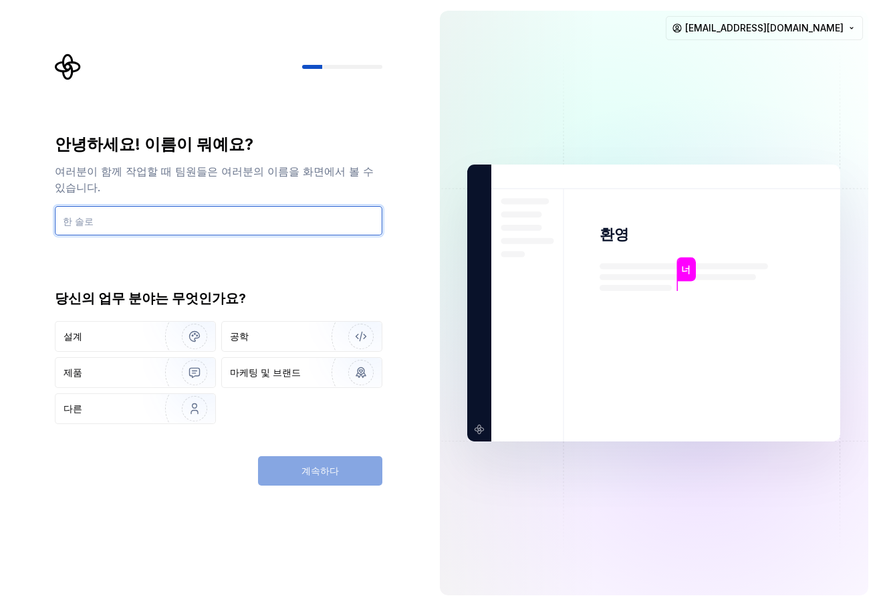
click at [194, 223] on input "text" at bounding box center [219, 220] width 328 height 29
type input "[PERSON_NAME]"
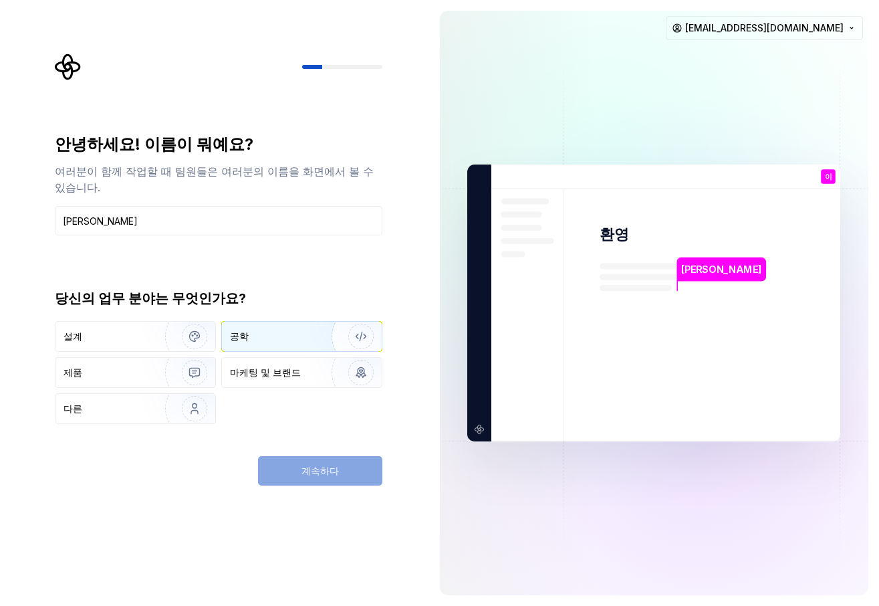
click at [260, 339] on div "공학" at bounding box center [266, 336] width 72 height 13
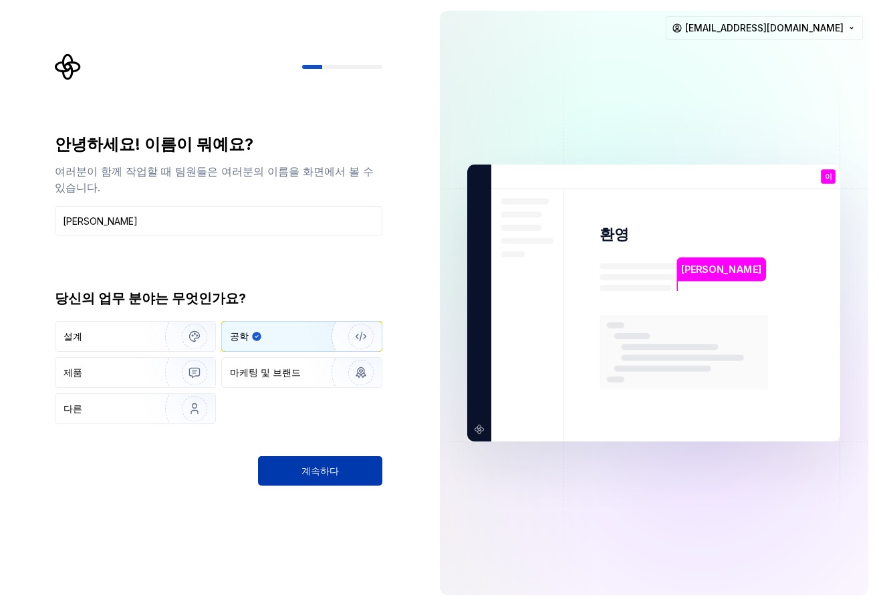
click at [298, 469] on button "계속하다" at bounding box center [320, 470] width 124 height 29
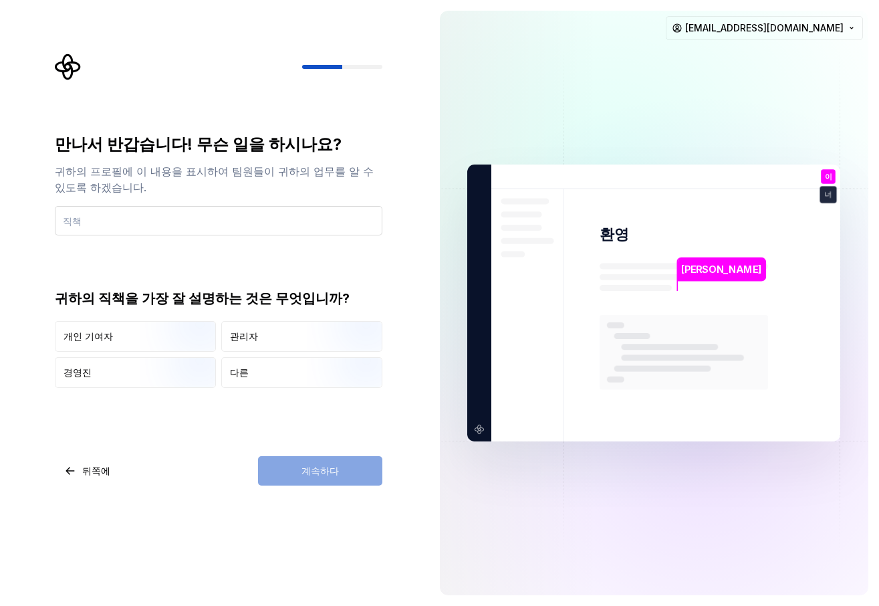
click at [156, 229] on input "text" at bounding box center [219, 220] width 328 height 29
click at [147, 338] on img "button" at bounding box center [183, 353] width 86 height 90
click at [301, 463] on div "계속하다" at bounding box center [320, 470] width 124 height 29
click at [301, 466] on div "계속하다" at bounding box center [320, 470] width 124 height 29
click at [193, 215] on input "text" at bounding box center [219, 220] width 328 height 29
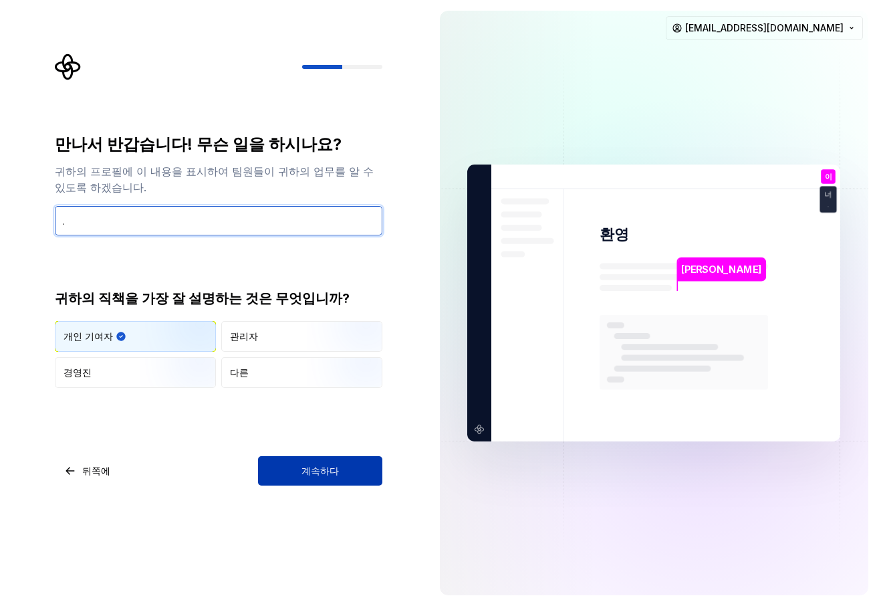
type input "."
click at [336, 465] on font "계속하다" at bounding box center [320, 470] width 37 height 11
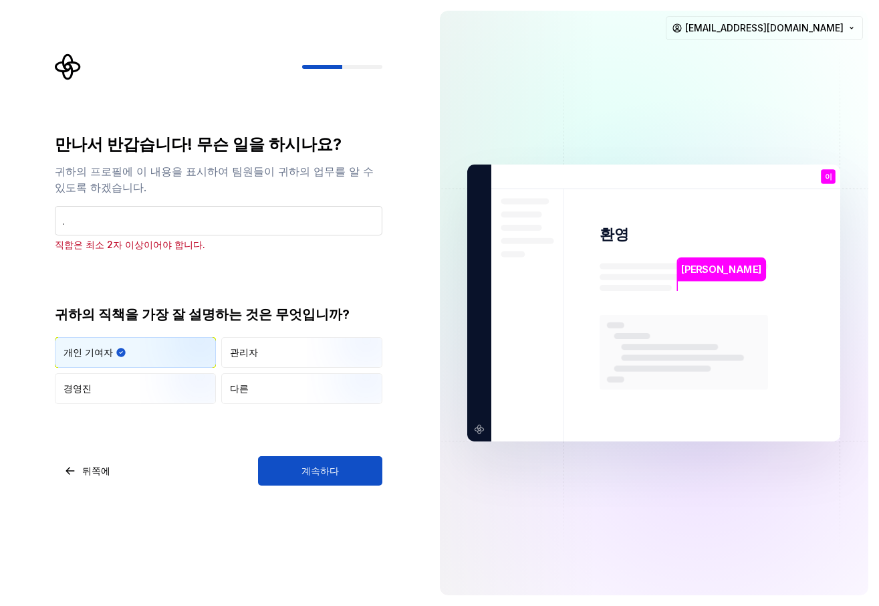
drag, startPoint x: 246, startPoint y: 226, endPoint x: 70, endPoint y: 224, distance: 176.5
click at [70, 224] on input "." at bounding box center [219, 220] width 328 height 29
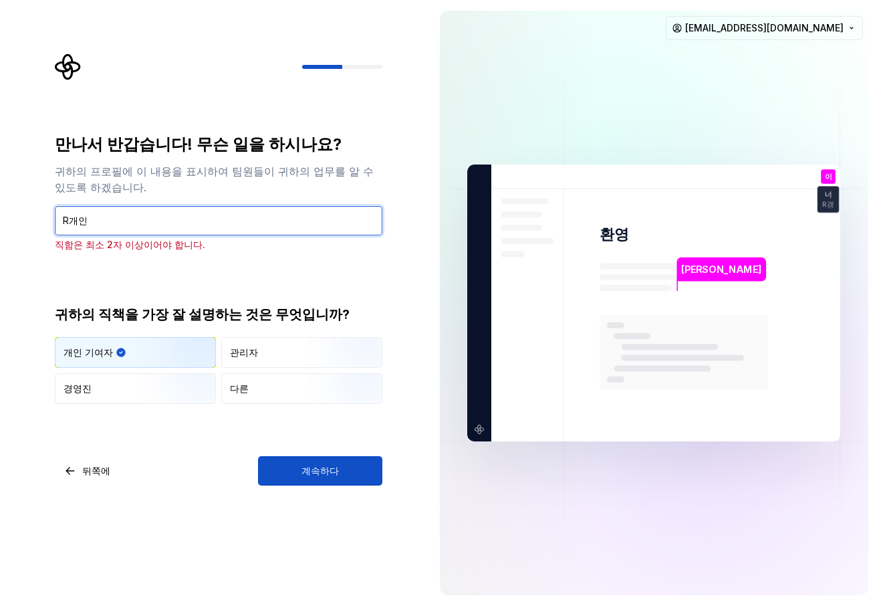
click at [70, 224] on input "R개인" at bounding box center [219, 220] width 328 height 29
type input "개인"
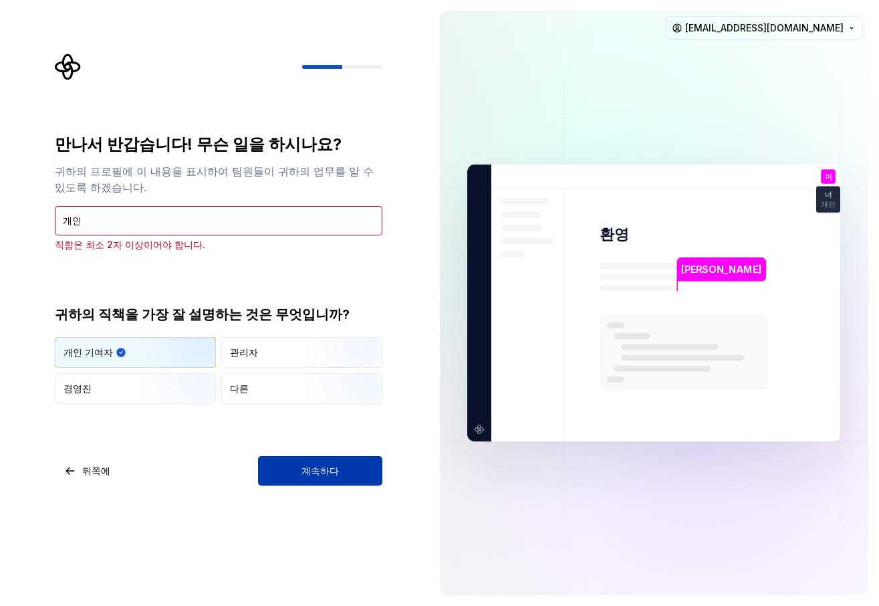
click at [311, 465] on font "계속하다" at bounding box center [320, 470] width 37 height 11
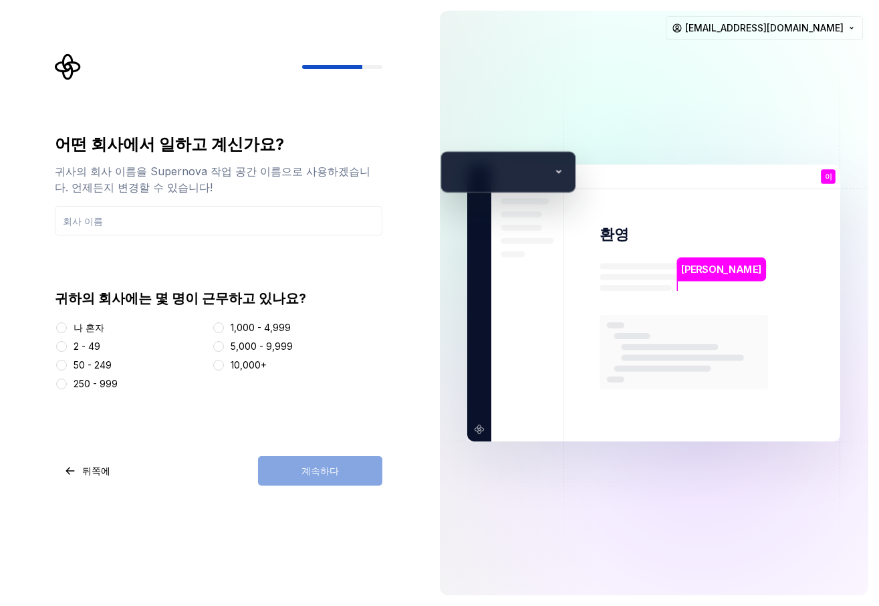
click at [80, 324] on font "나 혼자" at bounding box center [89, 327] width 31 height 11
click at [67, 324] on button "나 혼자" at bounding box center [61, 327] width 11 height 11
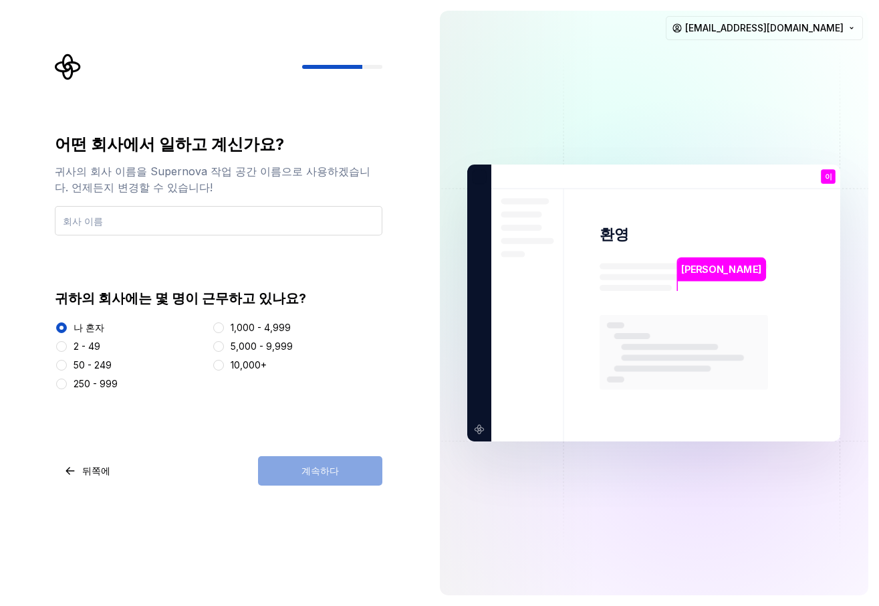
click at [141, 227] on input "text" at bounding box center [219, 220] width 328 height 29
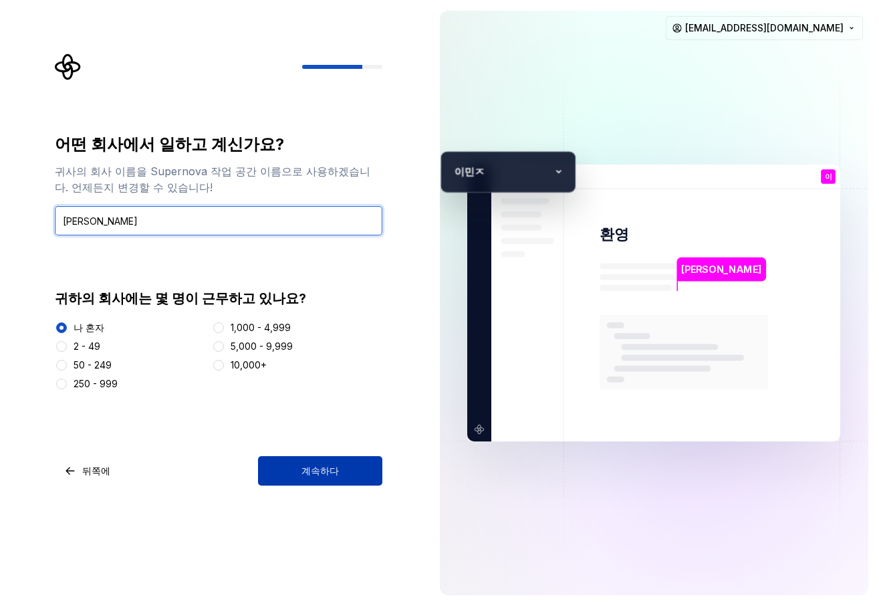
type input "이"
type input "팀플"
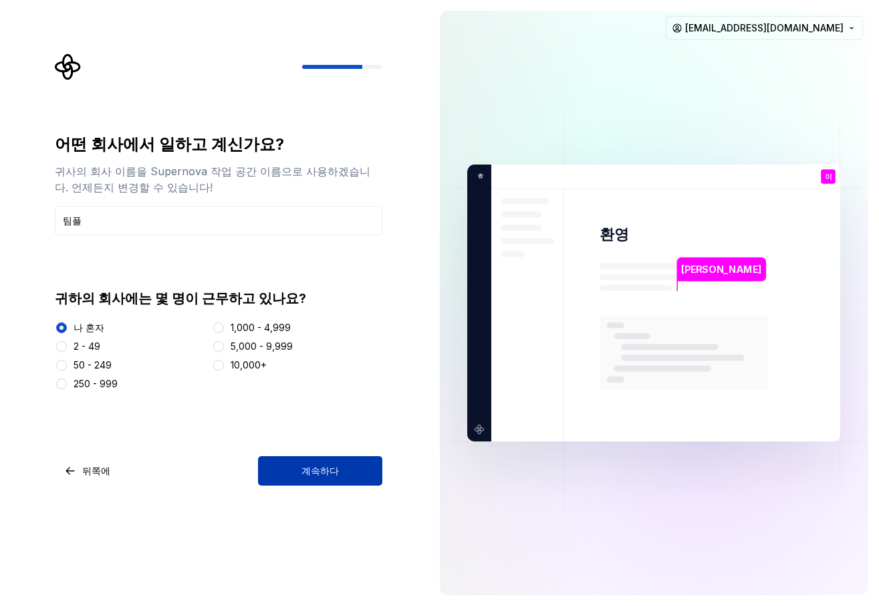
click at [336, 462] on button "계속하다" at bounding box center [320, 470] width 124 height 29
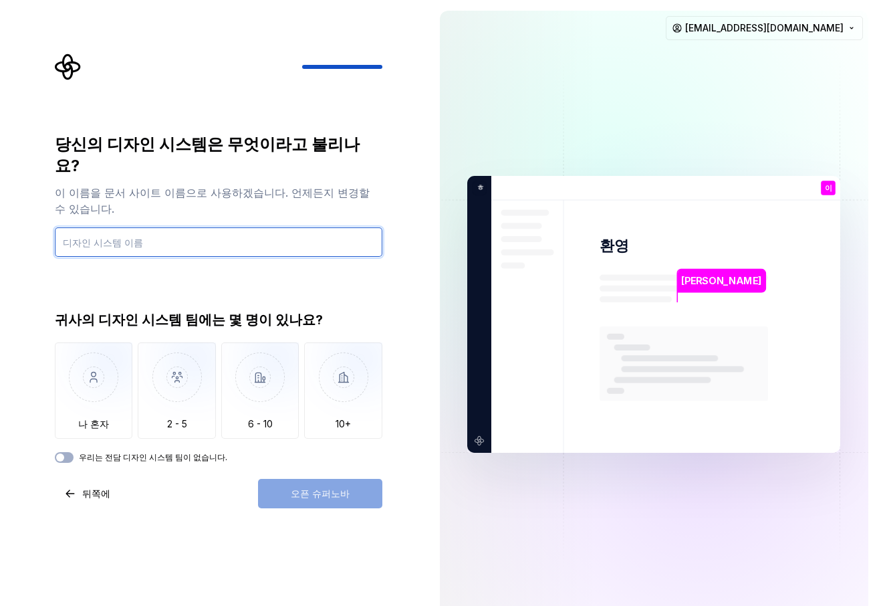
click at [219, 232] on input "text" at bounding box center [219, 241] width 328 height 29
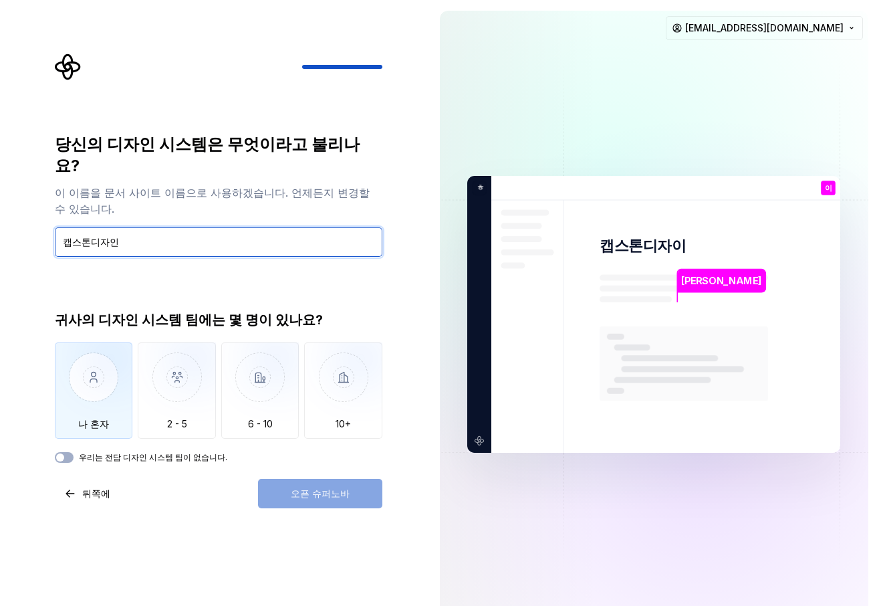
type input "캡스톤디자인"
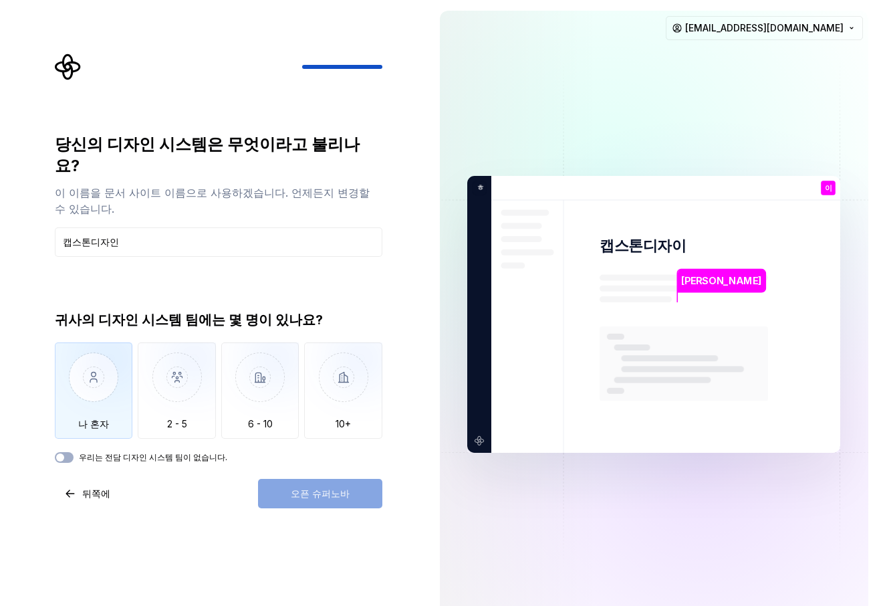
click at [103, 342] on img "button" at bounding box center [94, 387] width 78 height 90
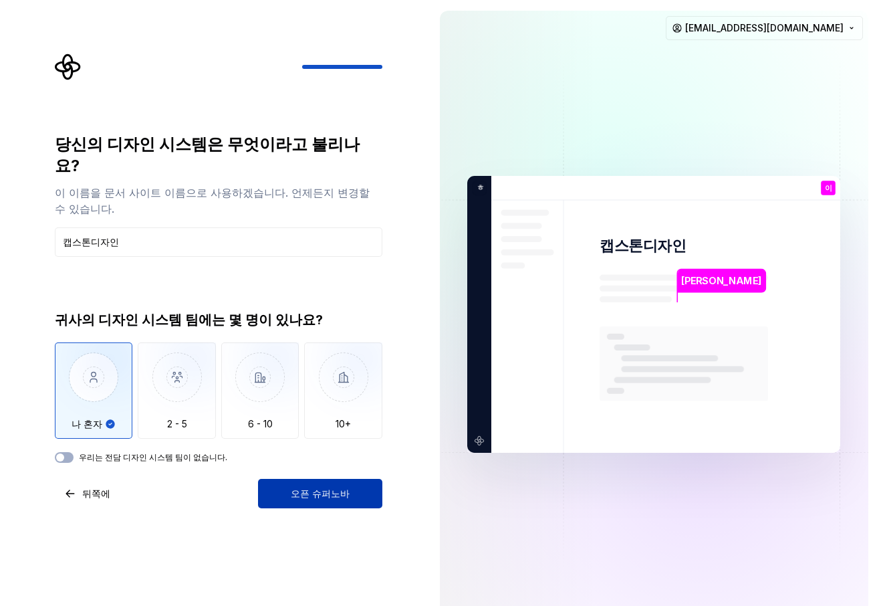
click at [316, 487] on font "오픈 슈퍼노바" at bounding box center [320, 492] width 59 height 11
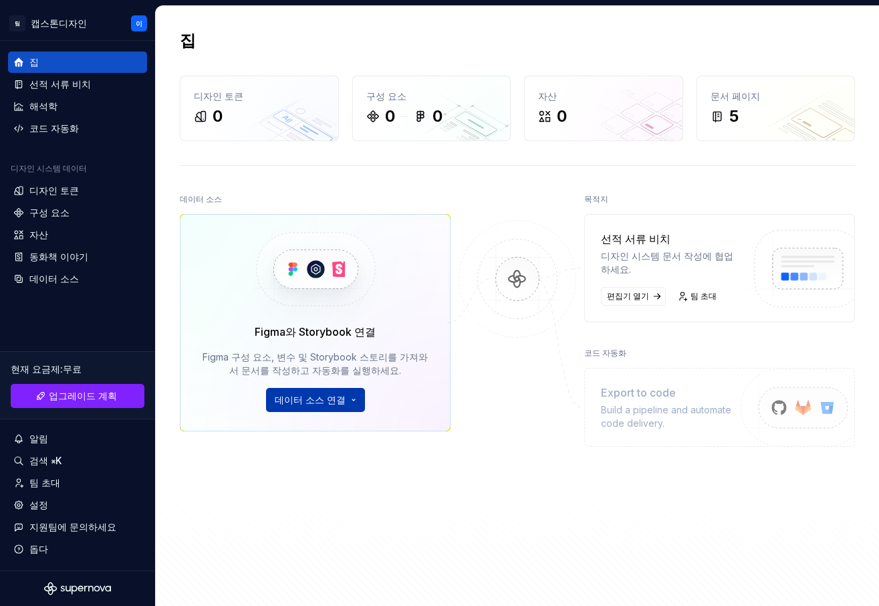
click at [338, 398] on html "원본 텍스트 번역 평가 보내주신 의견은 Google 번역을 개선하는 데 사용됩니다. 팀 캡스톤디자인 이 집 선적 서류 비치 해석학 코드 자동화…" at bounding box center [439, 303] width 879 height 606
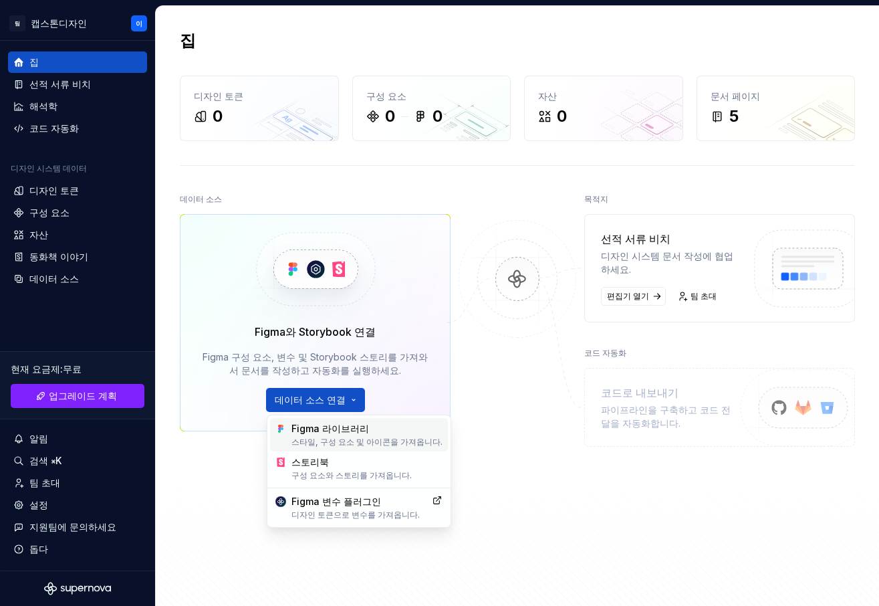
click at [376, 428] on font "Figma 라이브러리" at bounding box center [367, 428] width 151 height 13
